Goal: Find specific page/section: Find specific page/section

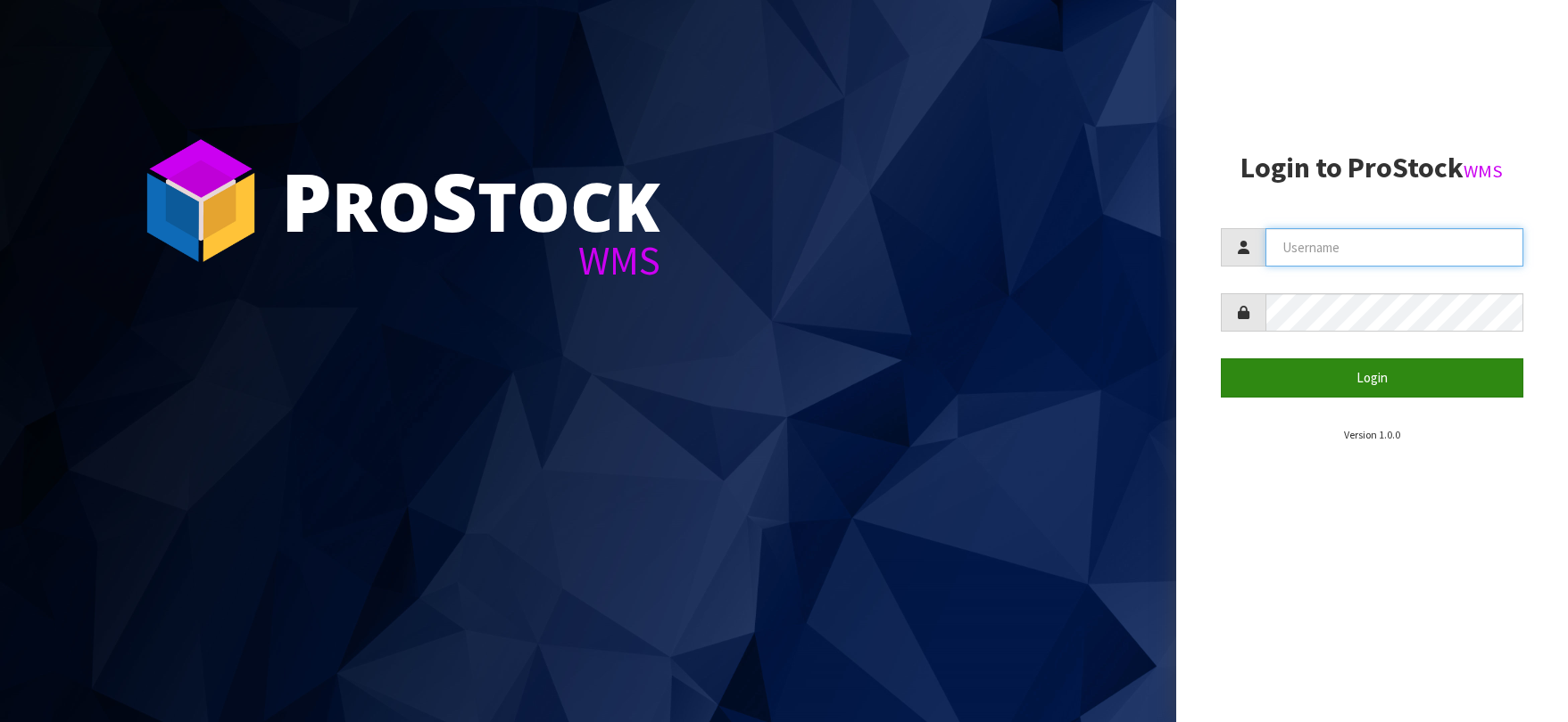
type input "[EMAIL_ADDRESS][DOMAIN_NAME]"
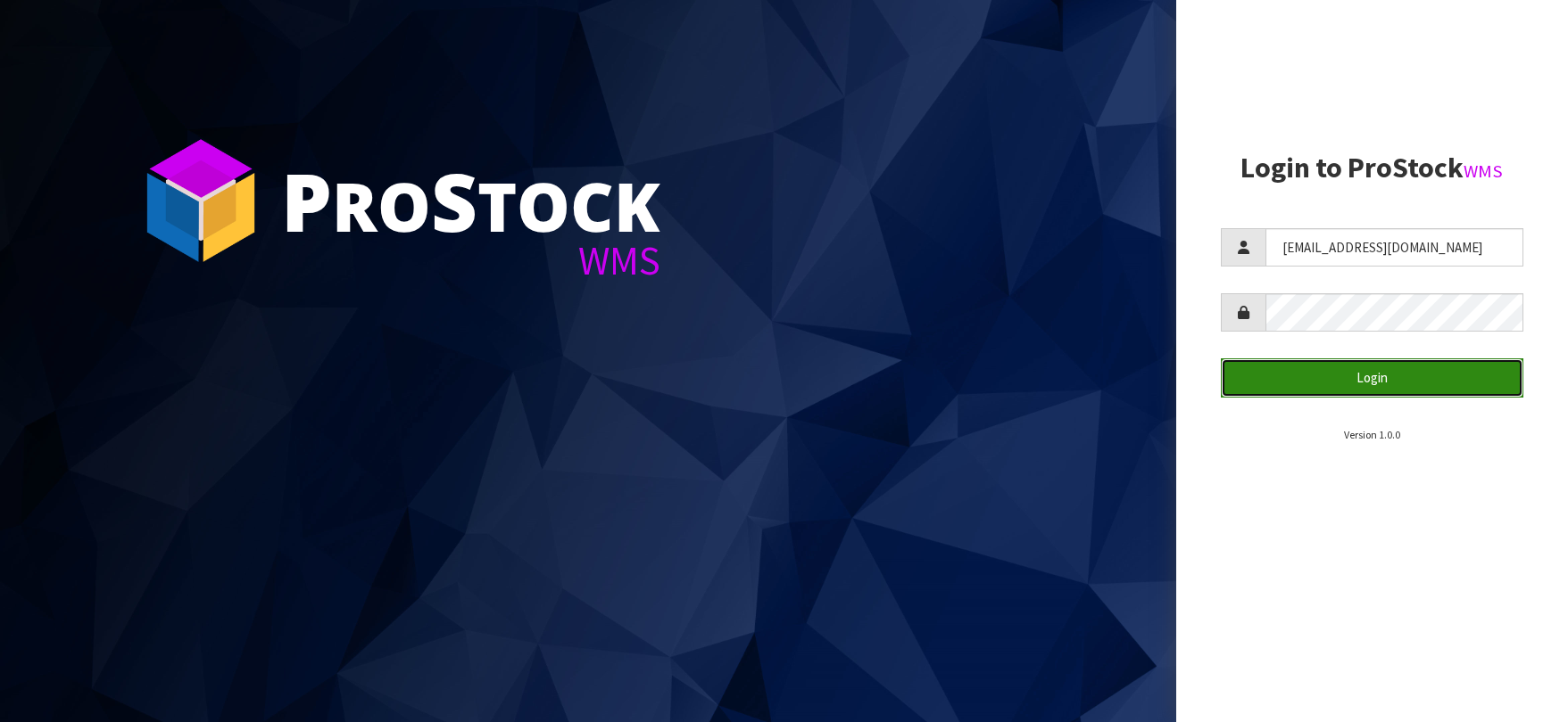
click at [1293, 380] on button "Login" at bounding box center [1372, 378] width 302 height 39
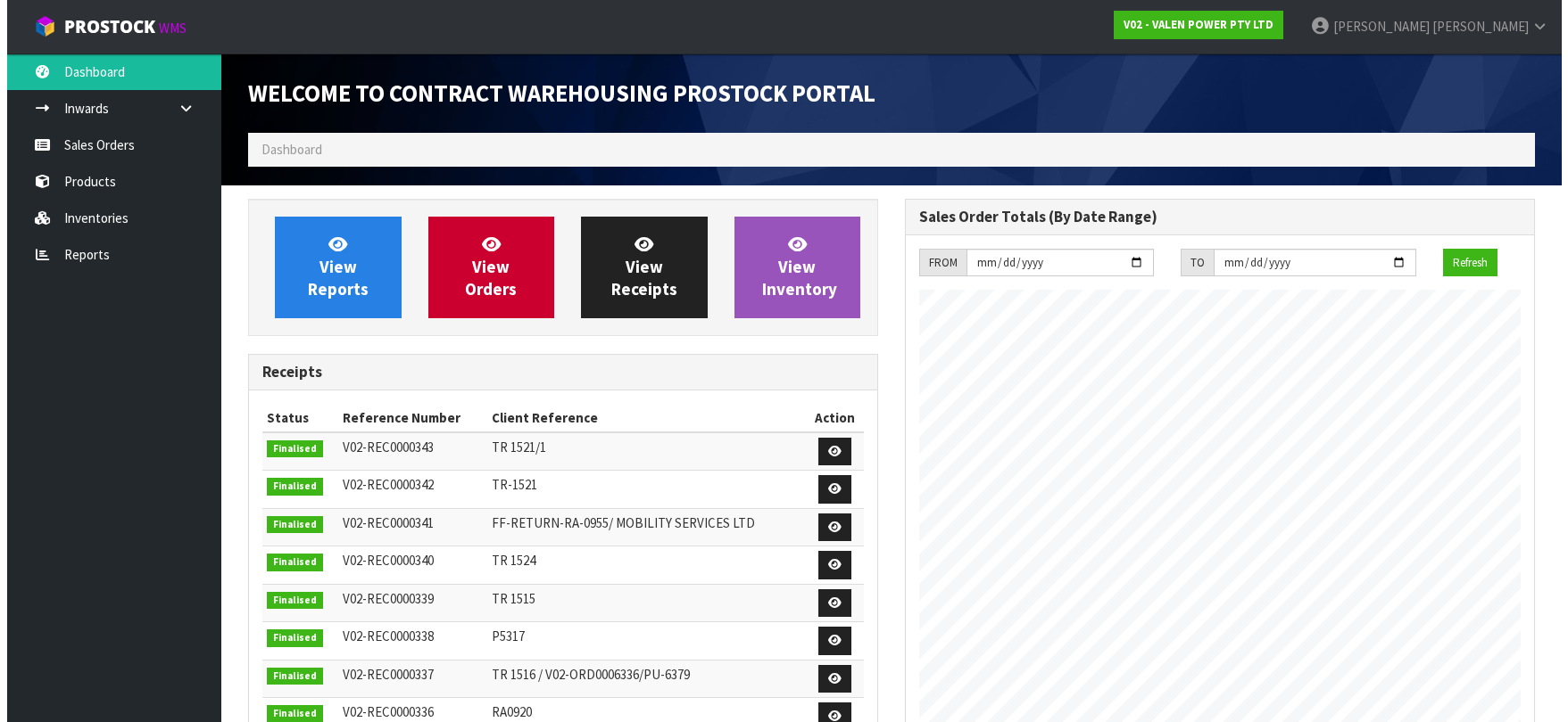
scroll to position [989, 657]
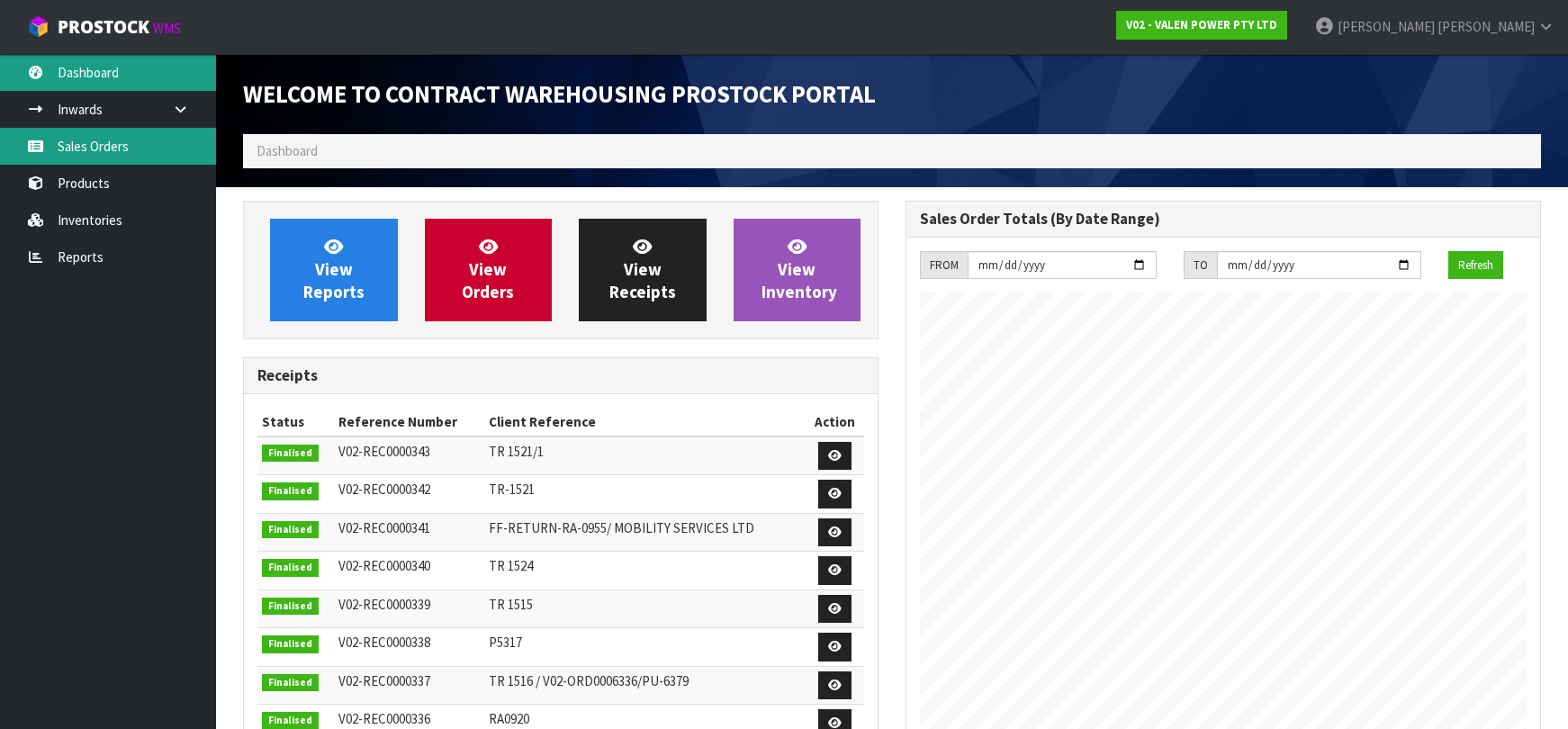
drag, startPoint x: 85, startPoint y: 143, endPoint x: 86, endPoint y: 79, distance: 64.0
click at [86, 143] on link "Sales Orders" at bounding box center [108, 146] width 216 height 37
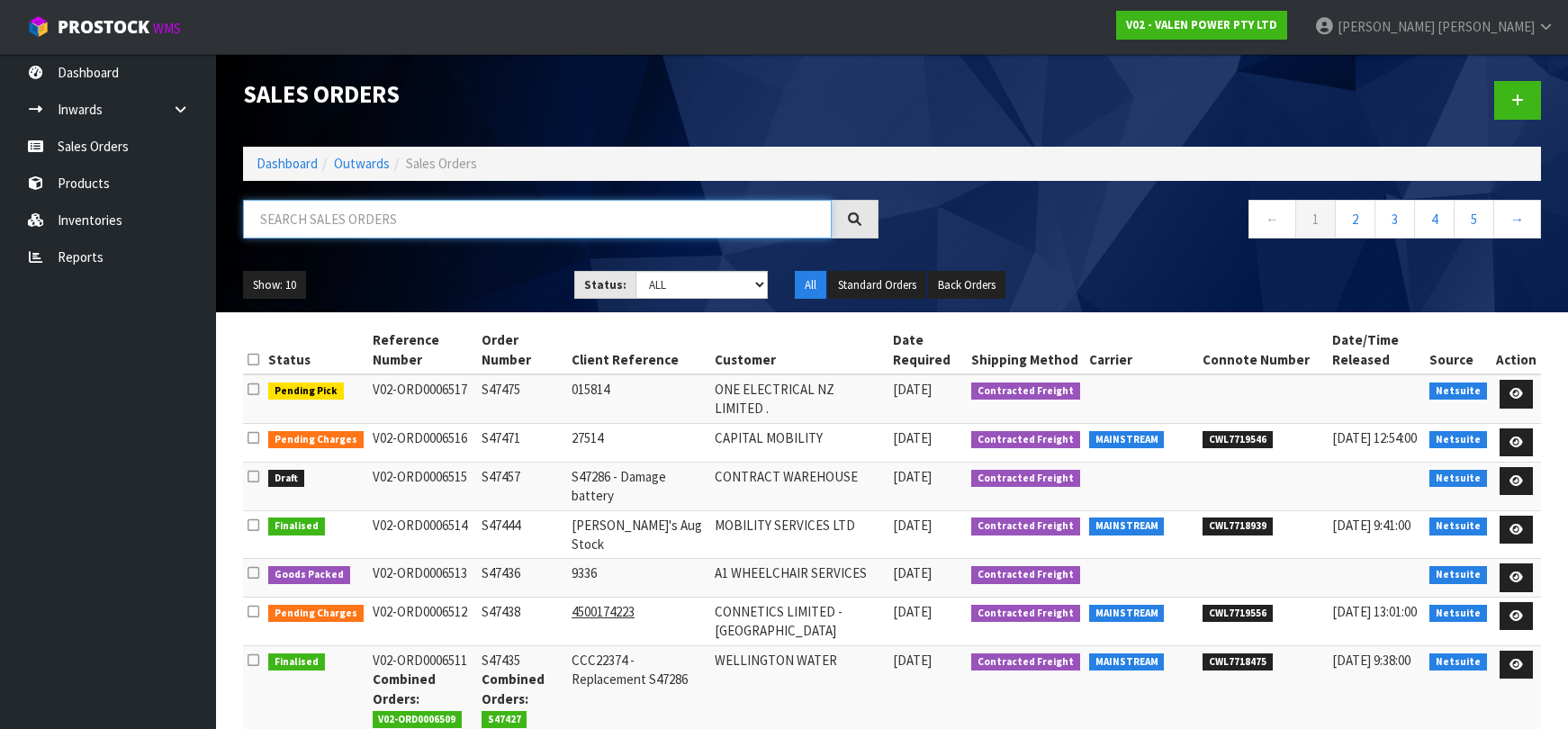
click at [316, 223] on input "text" at bounding box center [537, 219] width 589 height 39
paste input "19863"
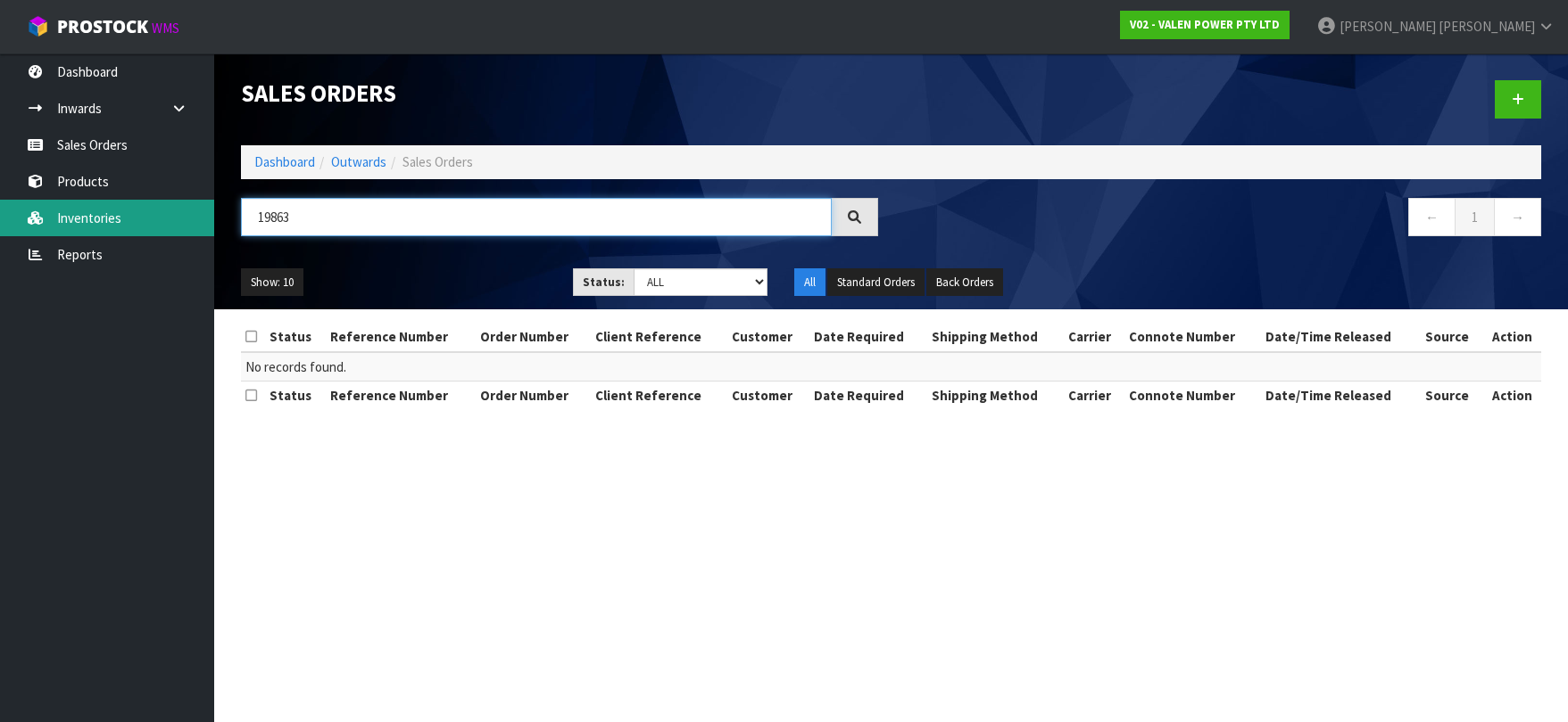
drag, startPoint x: 337, startPoint y: 214, endPoint x: 40, endPoint y: 228, distance: 297.3
click at [40, 228] on body "Toggle navigation ProStock WMS V02 - VALEN POWER PTY LTD [PERSON_NAME] Logout D…" at bounding box center [784, 361] width 1568 height 722
paste input "PS86136"
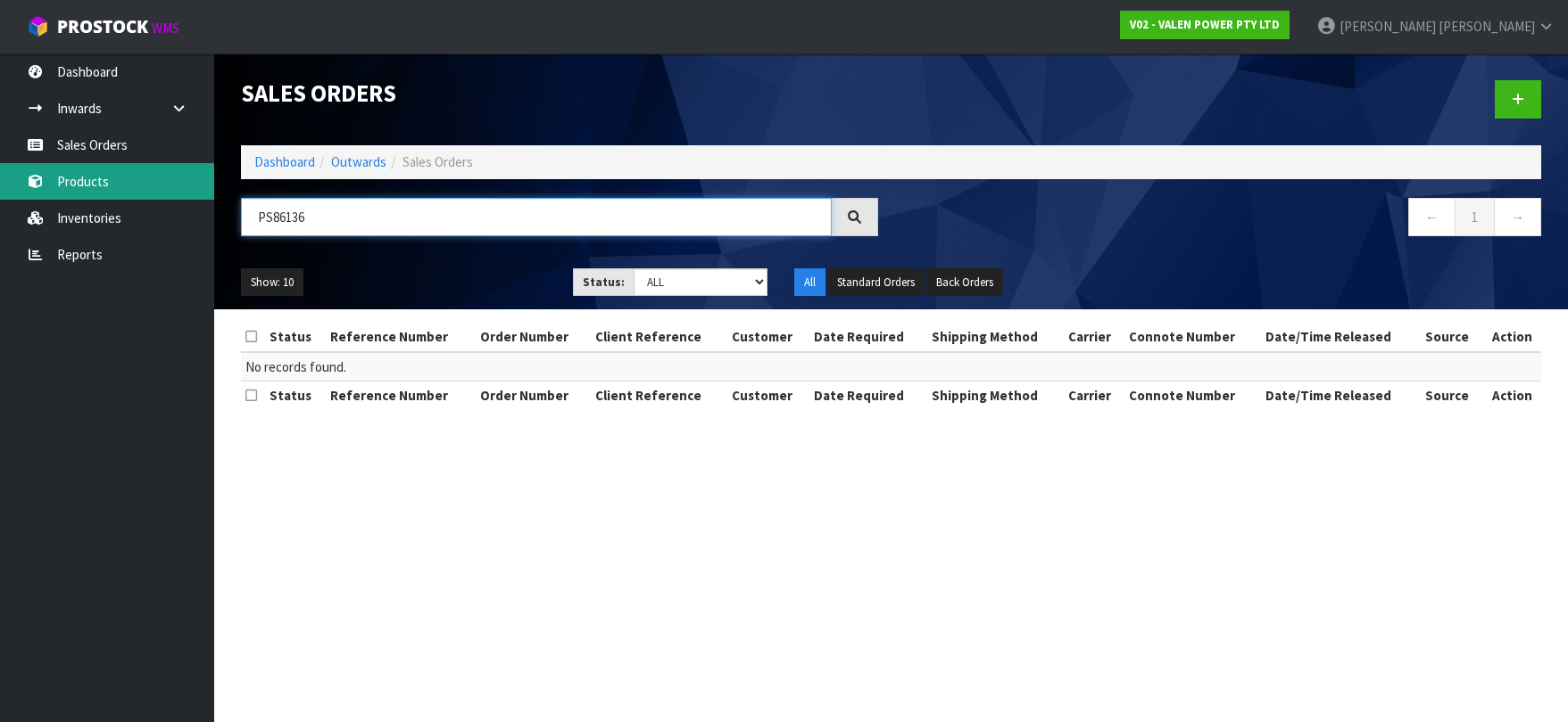
type input "PS86136"
click at [92, 181] on link "Products" at bounding box center [107, 182] width 214 height 37
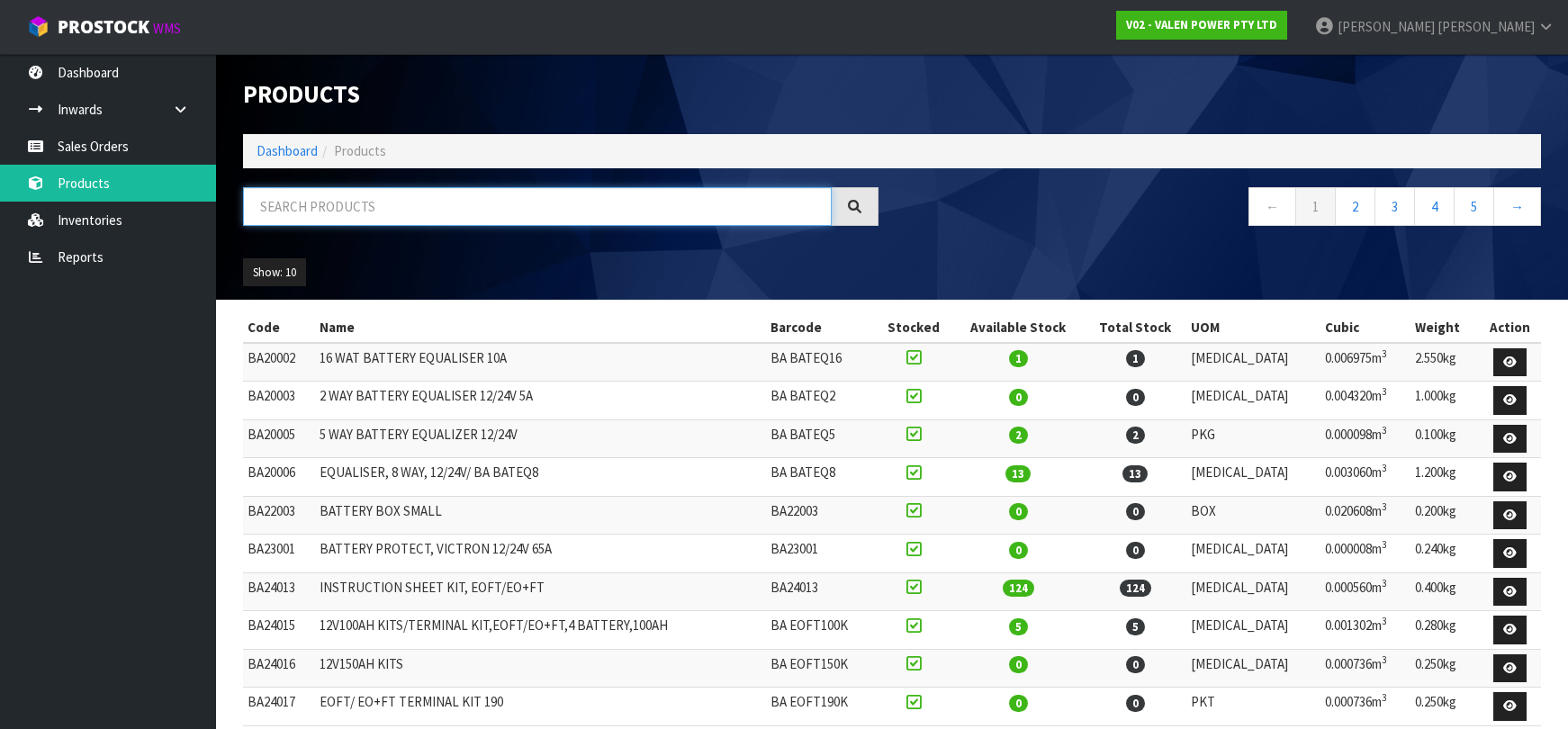
click at [368, 191] on input "text" at bounding box center [537, 206] width 589 height 39
paste input "PS86136"
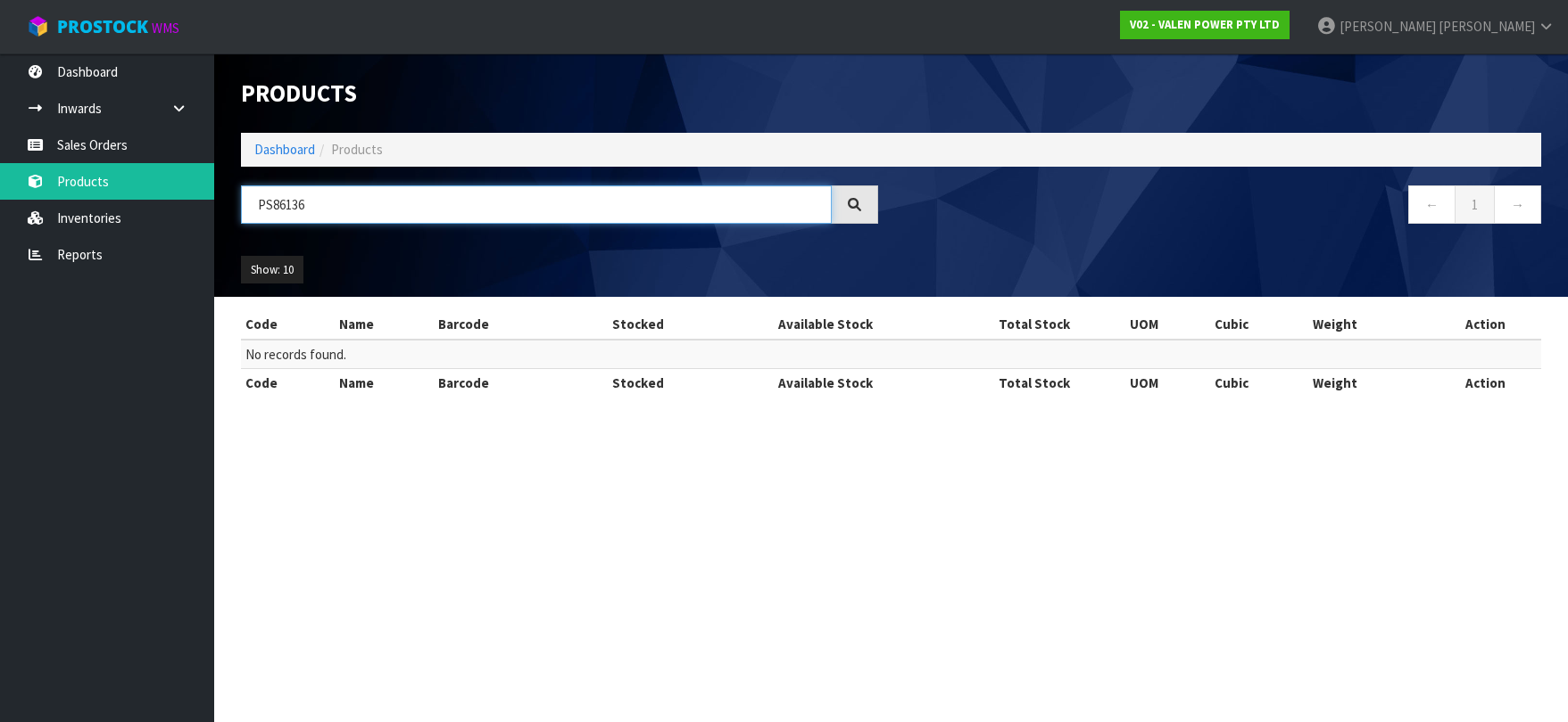
type input "PS86136"
